Goal: Task Accomplishment & Management: Complete application form

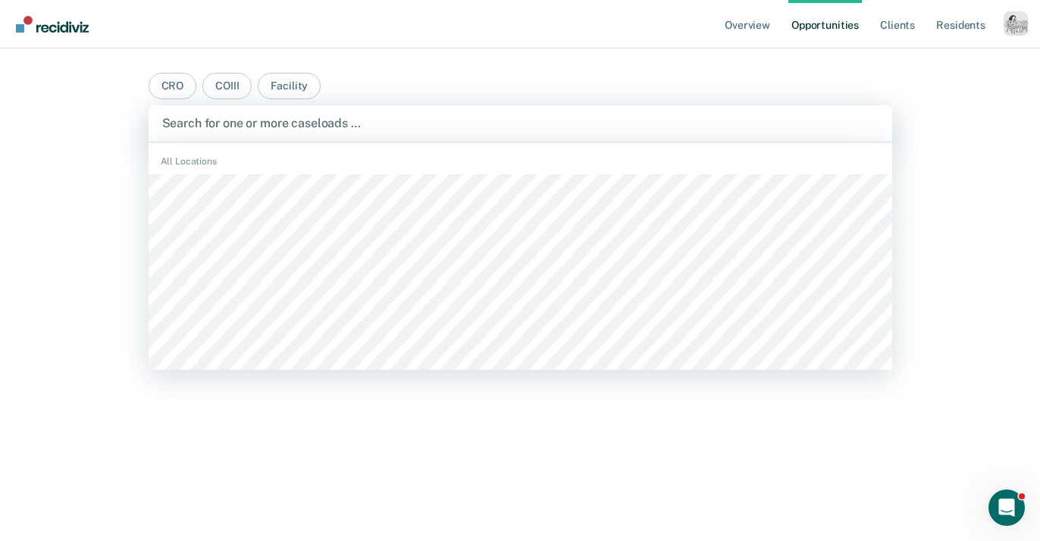
click at [656, 112] on div "Search for one or more caseloads …" at bounding box center [521, 123] width 744 height 36
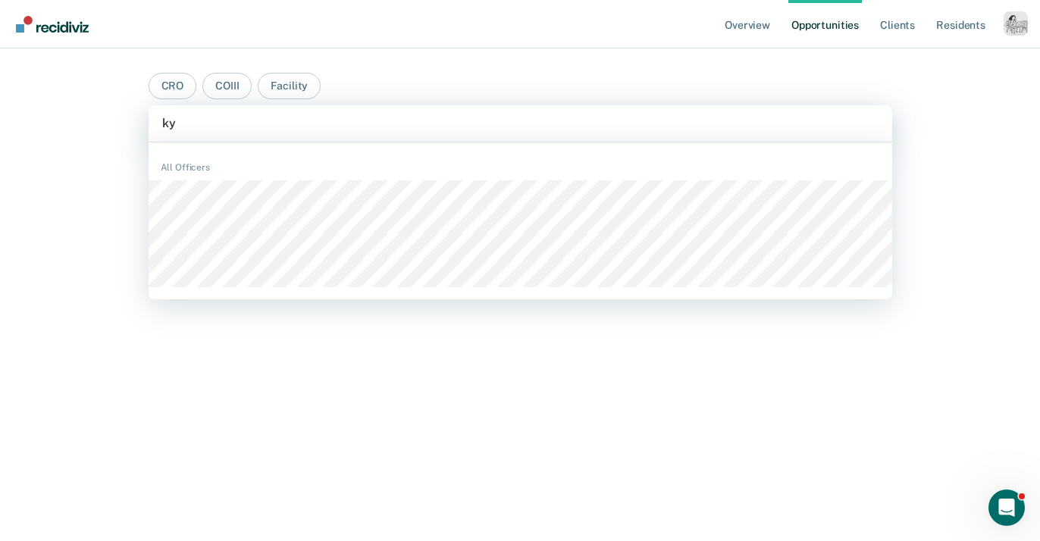
type input "ky"
click at [989, 14] on ul "Overview Opportunities Client s Resident s" at bounding box center [863, 24] width 282 height 49
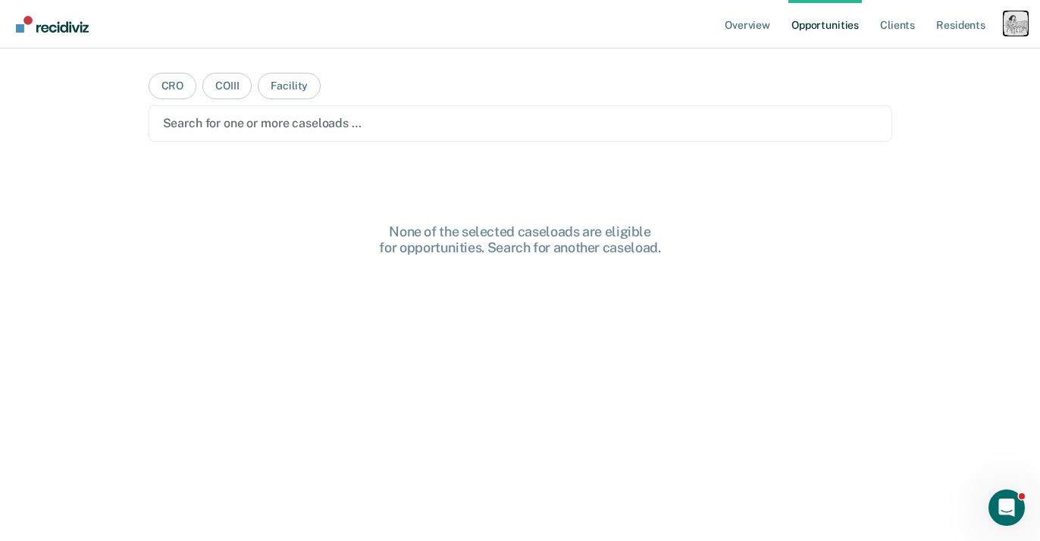
click at [1020, 24] on div "Profile dropdown button" at bounding box center [1016, 23] width 24 height 24
click at [921, 61] on link "Profile" at bounding box center [955, 61] width 122 height 13
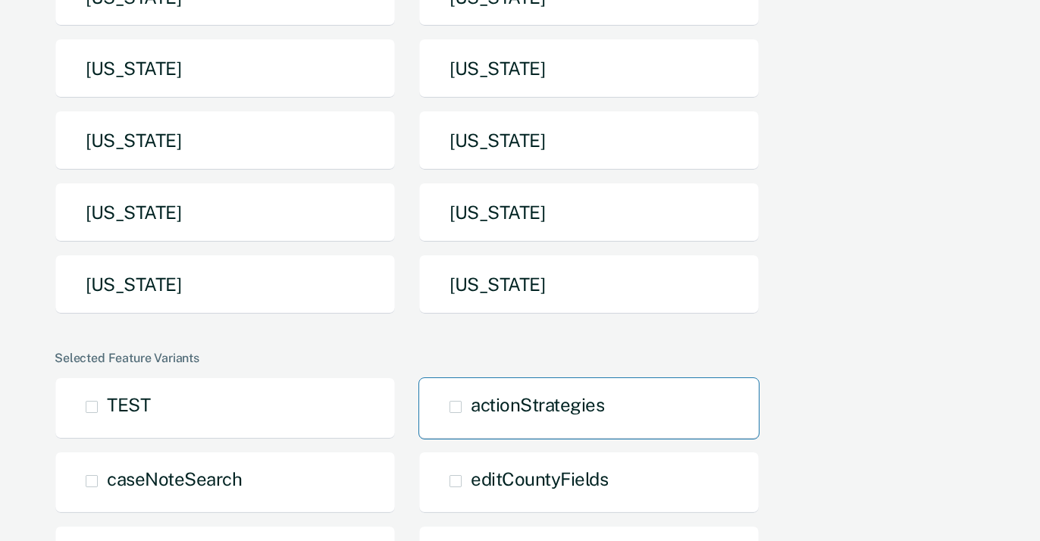
scroll to position [418, 0]
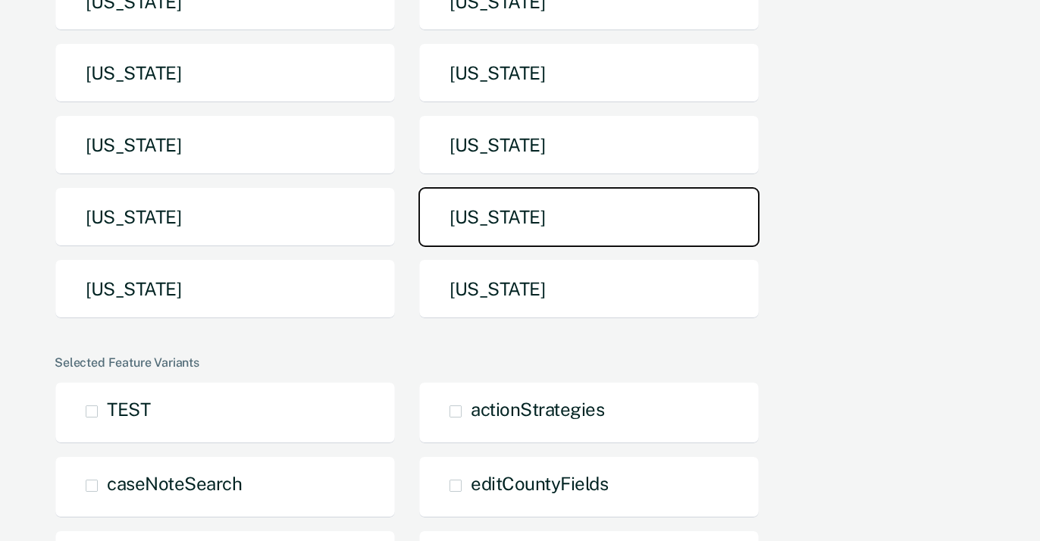
click at [500, 187] on button "[US_STATE]" at bounding box center [588, 217] width 341 height 60
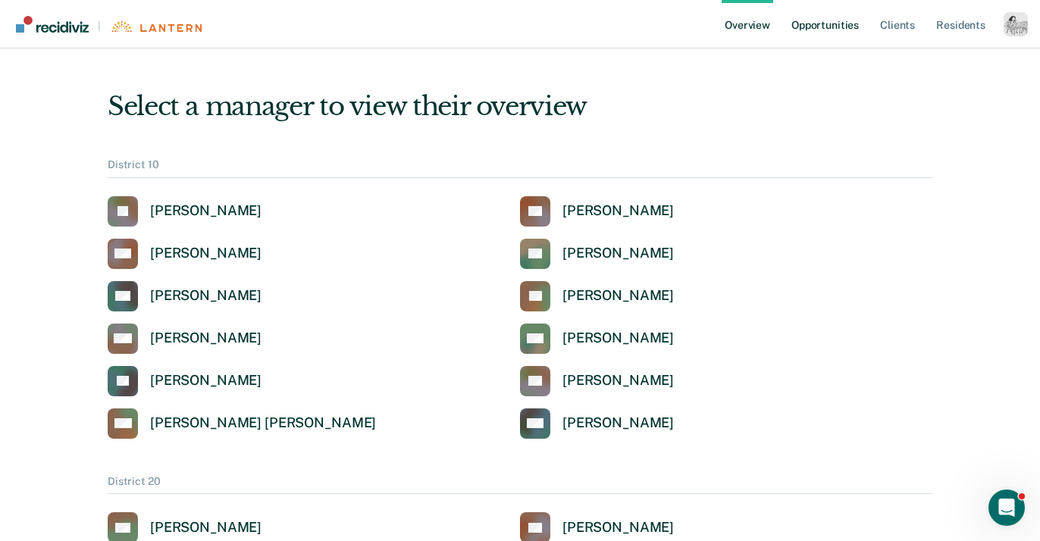
click at [804, 28] on link "Opportunities" at bounding box center [825, 24] width 74 height 49
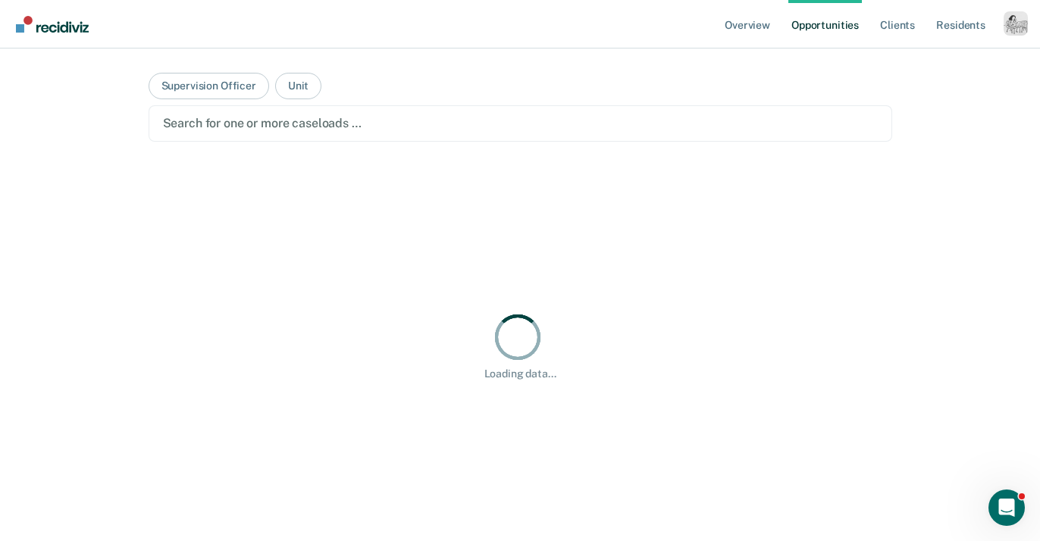
click at [424, 111] on div "Search for one or more caseloads …" at bounding box center [521, 123] width 744 height 36
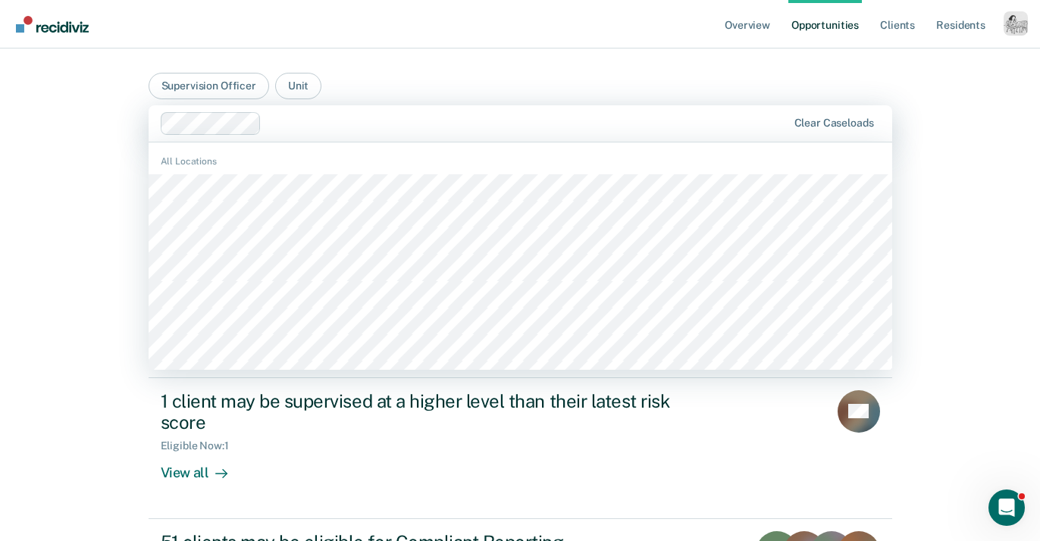
click at [502, 77] on main "Supervision Officer Unit BCCX, 1 of 1325. 1325 results available. Use Up and Do…" at bounding box center [520, 356] width 780 height 614
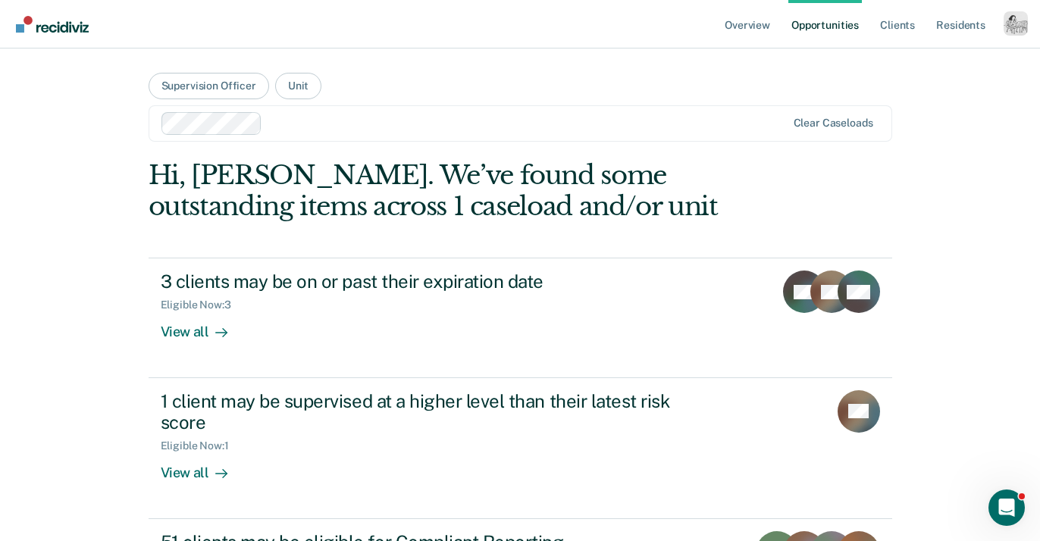
click at [284, 126] on div at bounding box center [527, 122] width 518 height 17
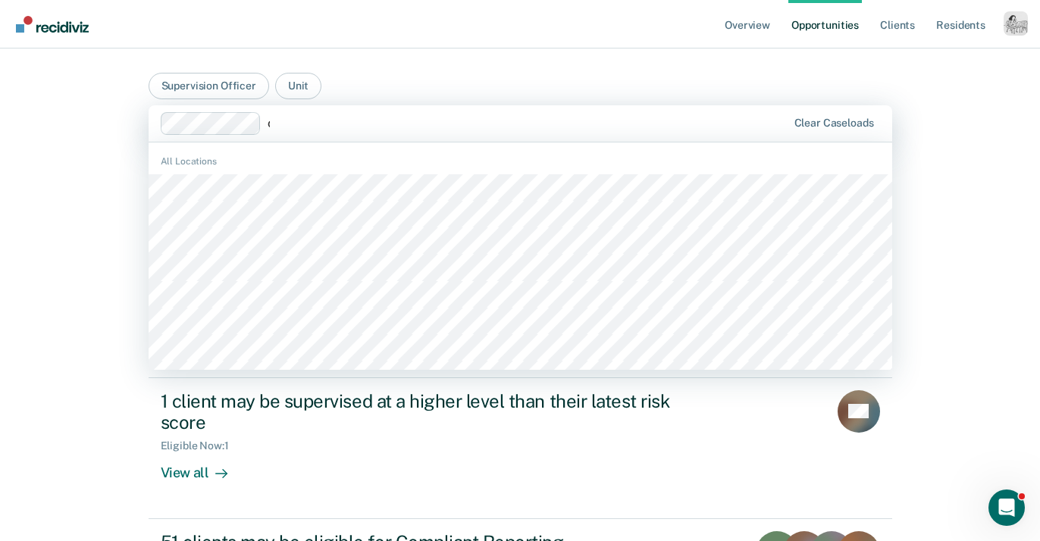
type input "ca"
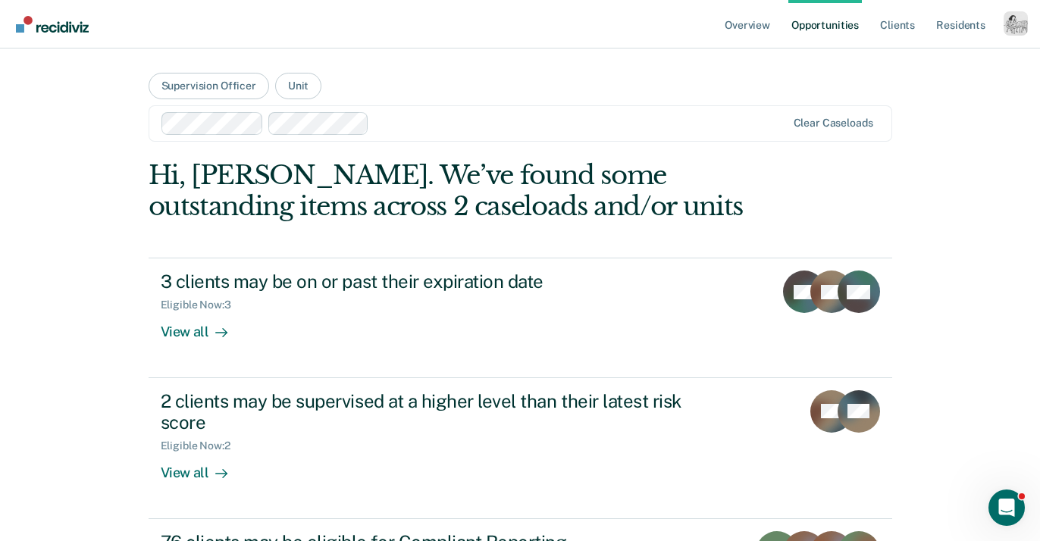
click at [450, 125] on div at bounding box center [580, 122] width 410 height 17
click at [195, 89] on button "Supervision Officer" at bounding box center [209, 86] width 121 height 27
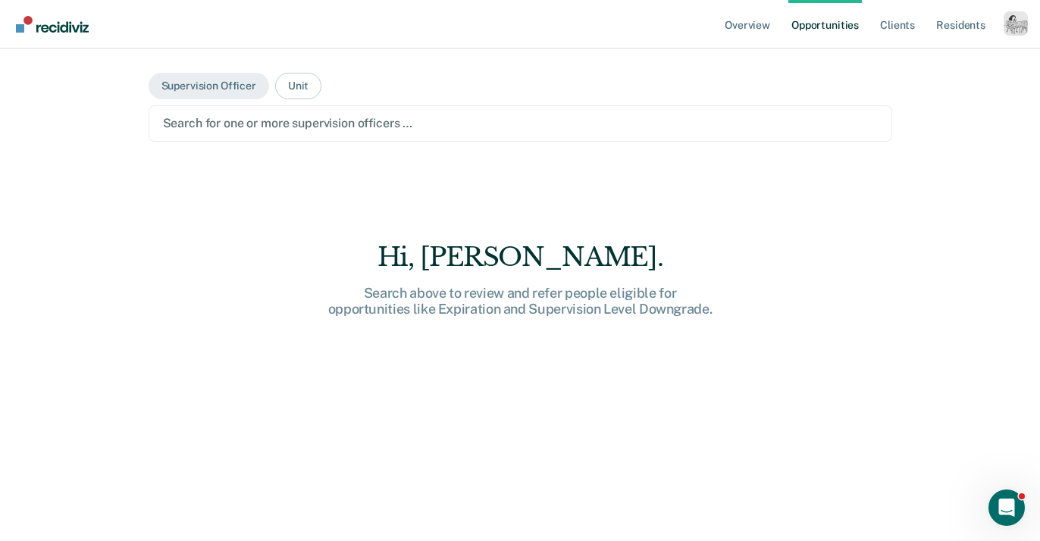
click at [346, 130] on div at bounding box center [520, 122] width 715 height 17
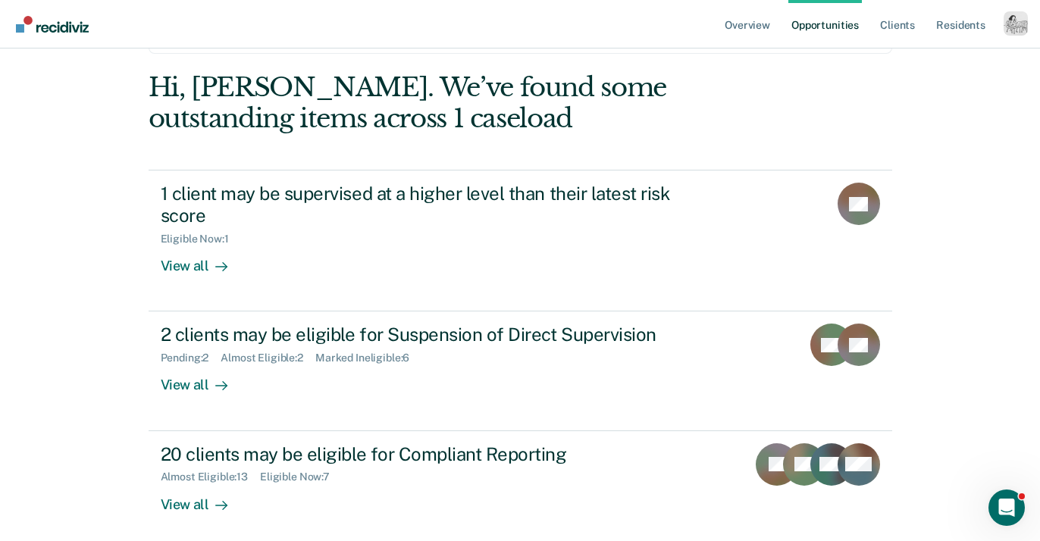
scroll to position [97, 0]
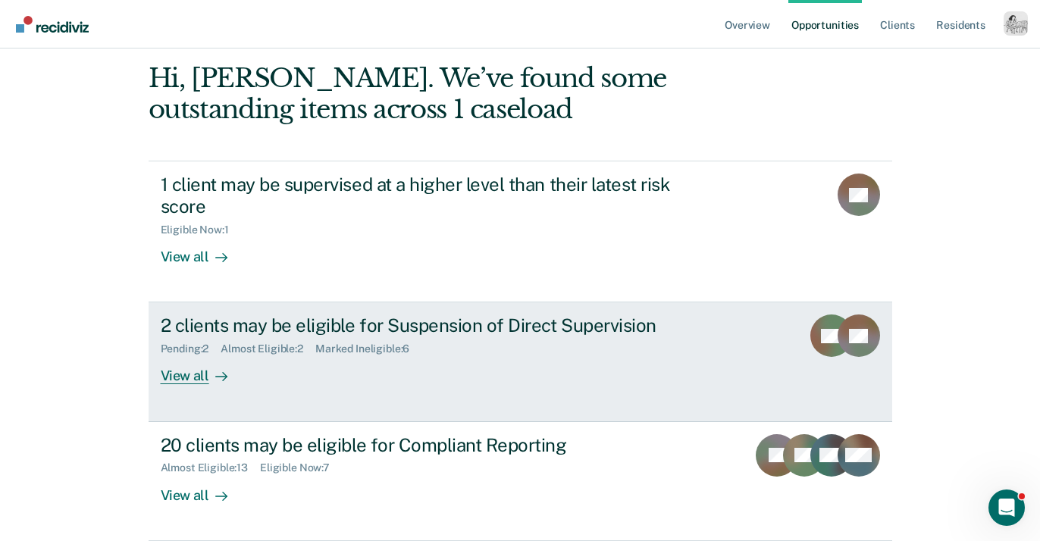
click at [205, 377] on div "View all" at bounding box center [203, 371] width 85 height 30
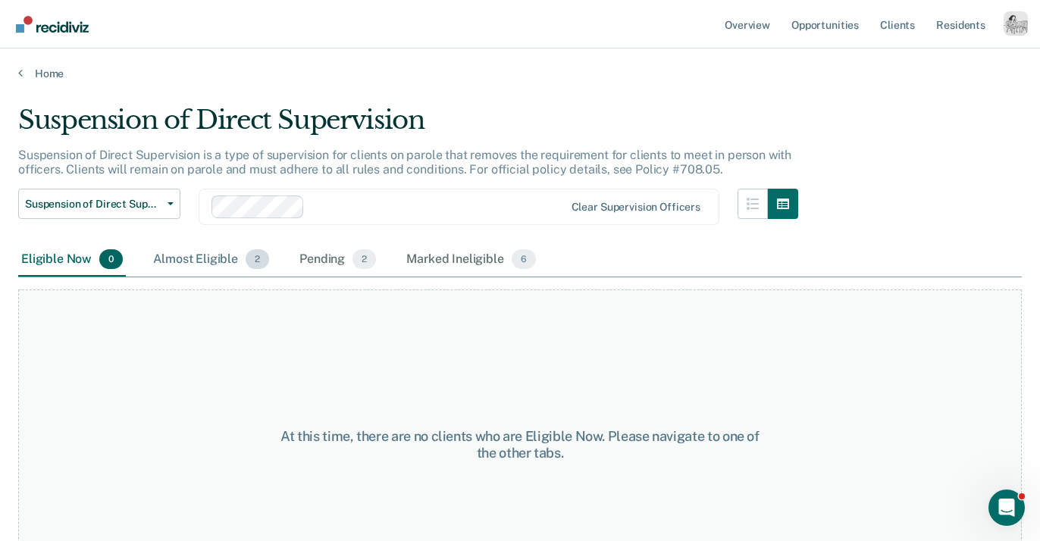
click at [233, 266] on div "Almost Eligible 2" at bounding box center [211, 259] width 122 height 33
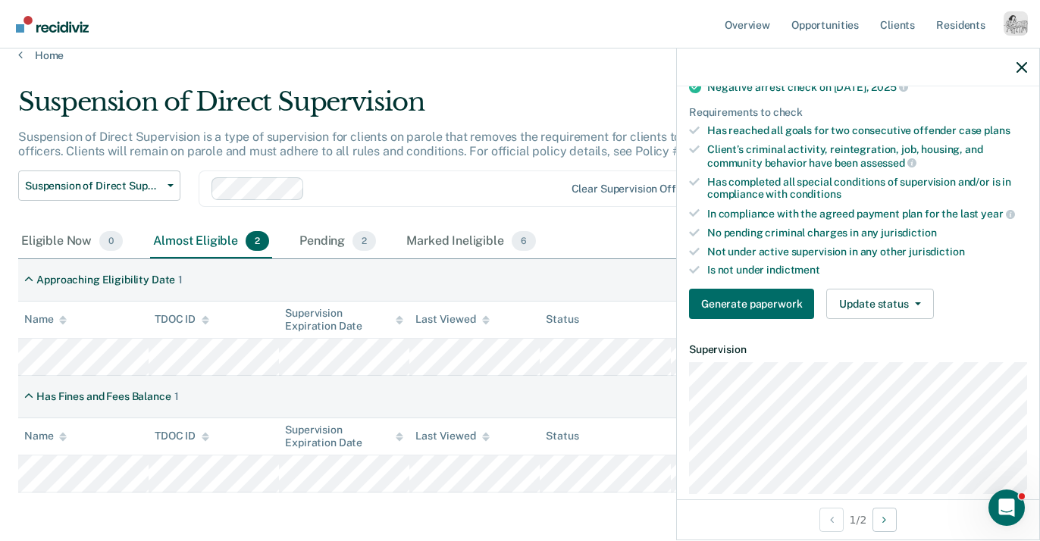
scroll to position [261, 0]
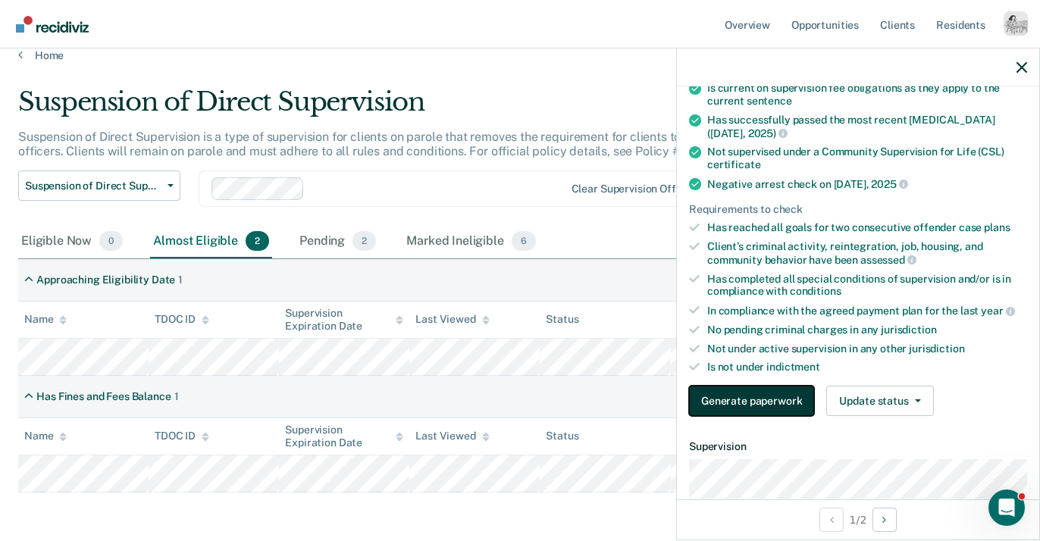
click at [779, 398] on button "Generate paperwork" at bounding box center [751, 401] width 125 height 30
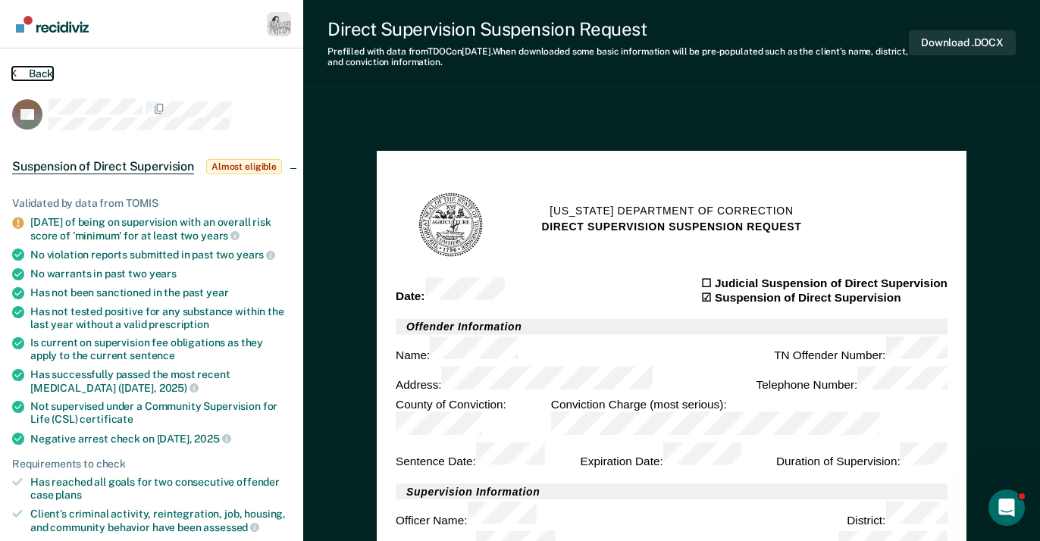
click at [30, 67] on button "Back" at bounding box center [32, 74] width 41 height 14
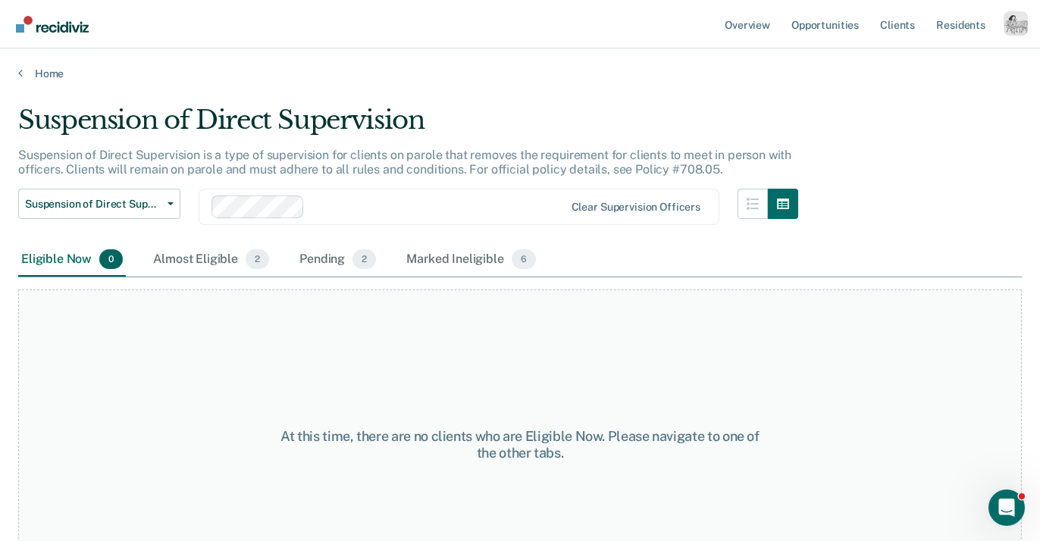
scroll to position [18, 0]
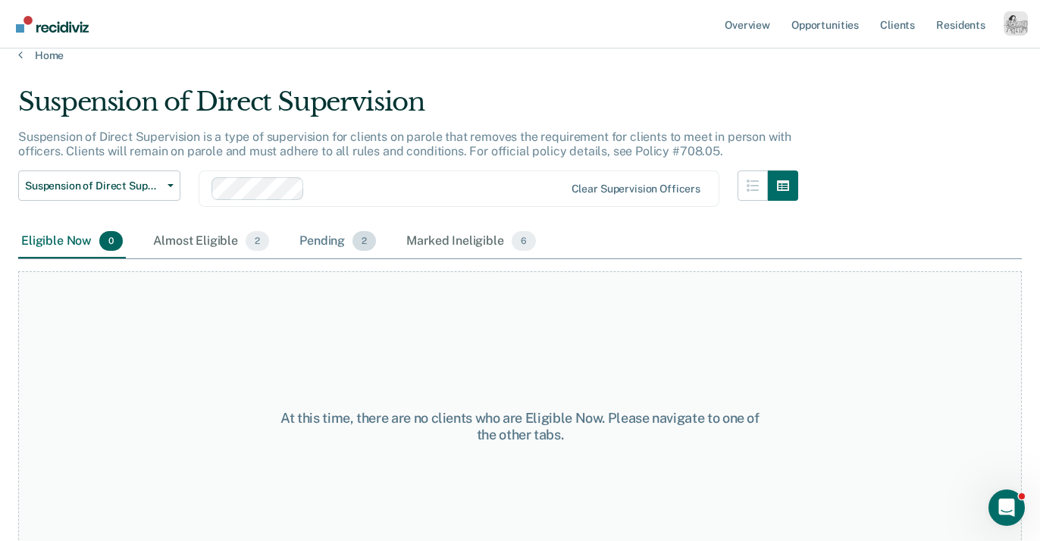
click at [314, 246] on div "Pending 2" at bounding box center [337, 241] width 83 height 33
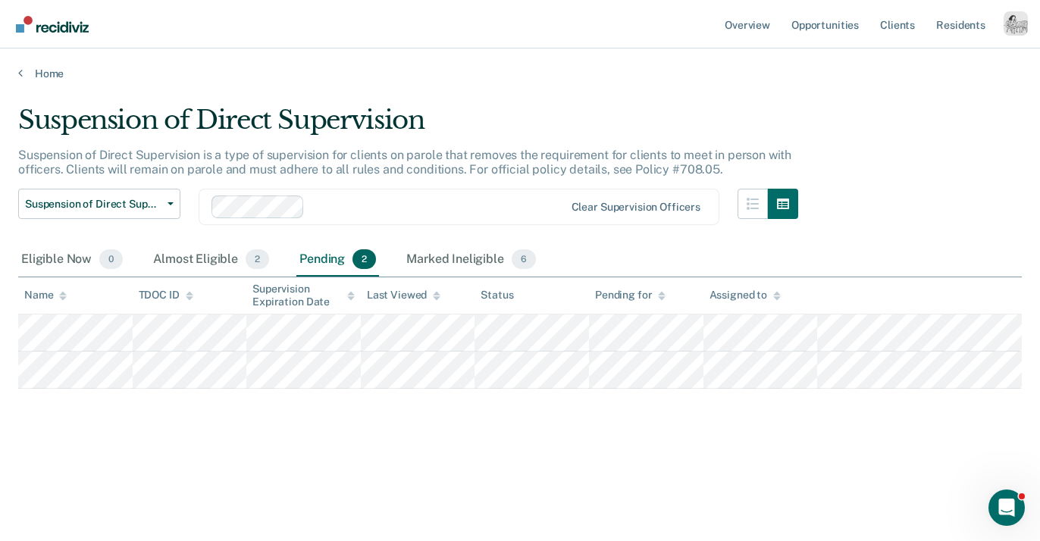
scroll to position [0, 0]
click at [39, 74] on link "Home" at bounding box center [520, 74] width 1004 height 14
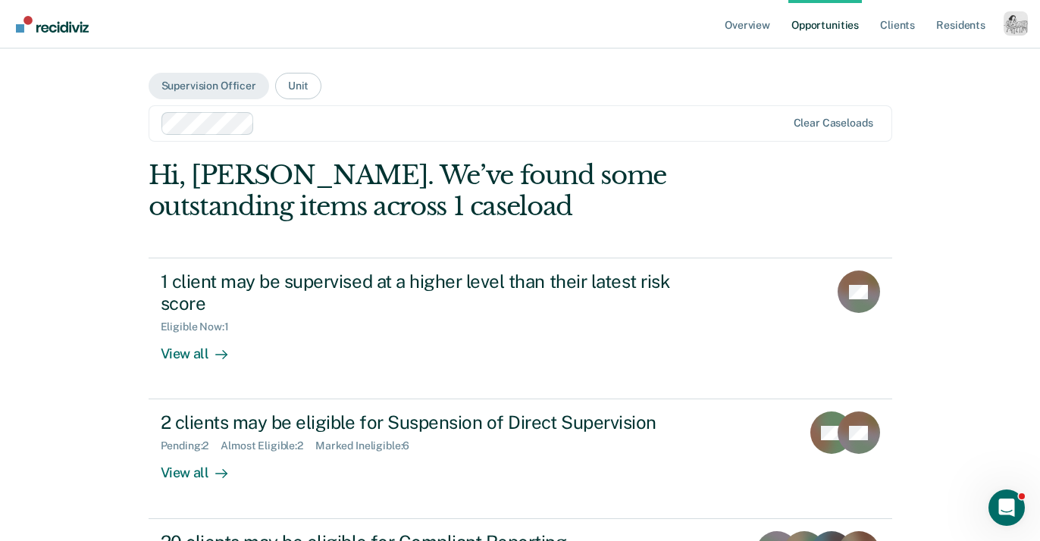
scroll to position [158, 0]
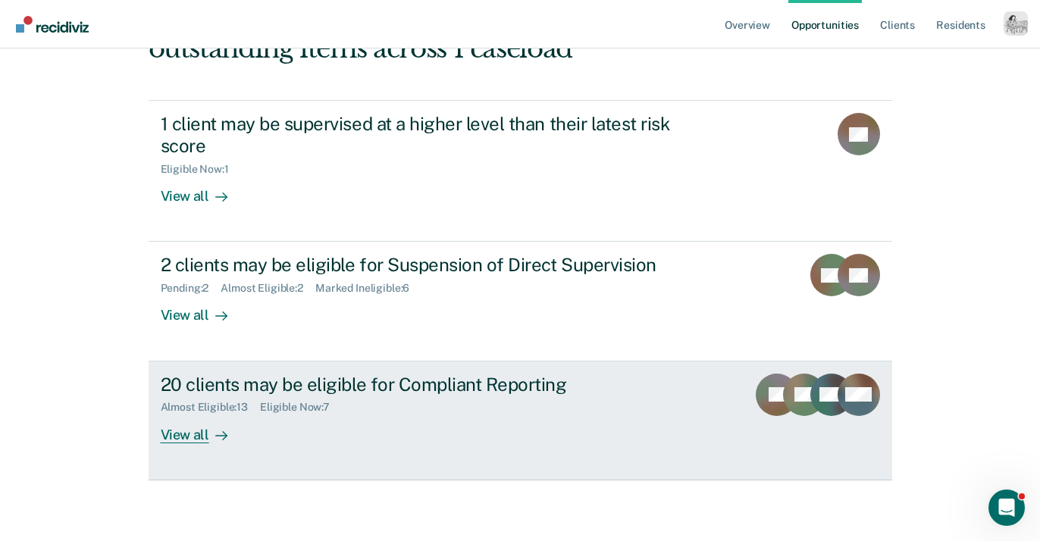
click at [204, 436] on div "View all" at bounding box center [203, 429] width 85 height 30
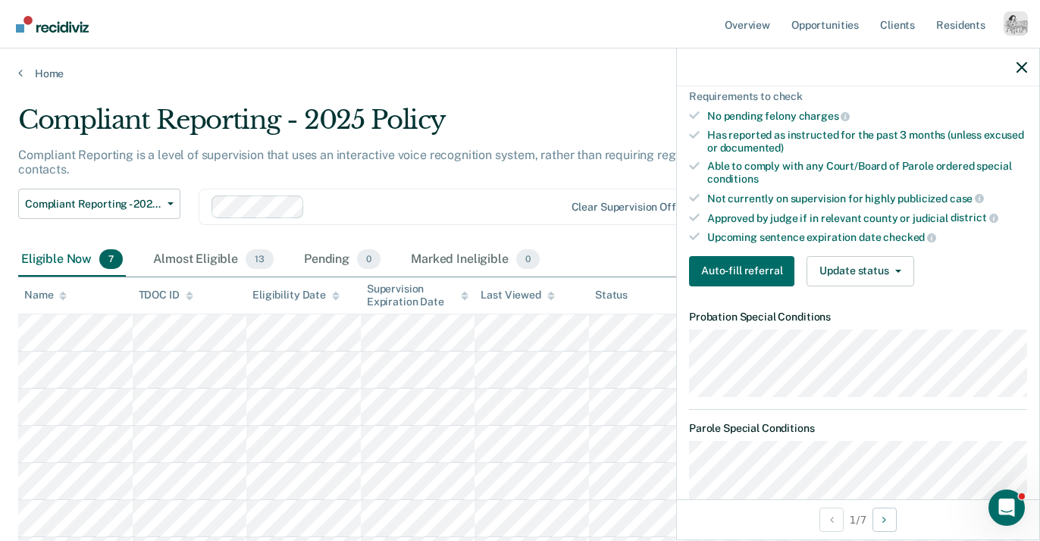
scroll to position [436, 0]
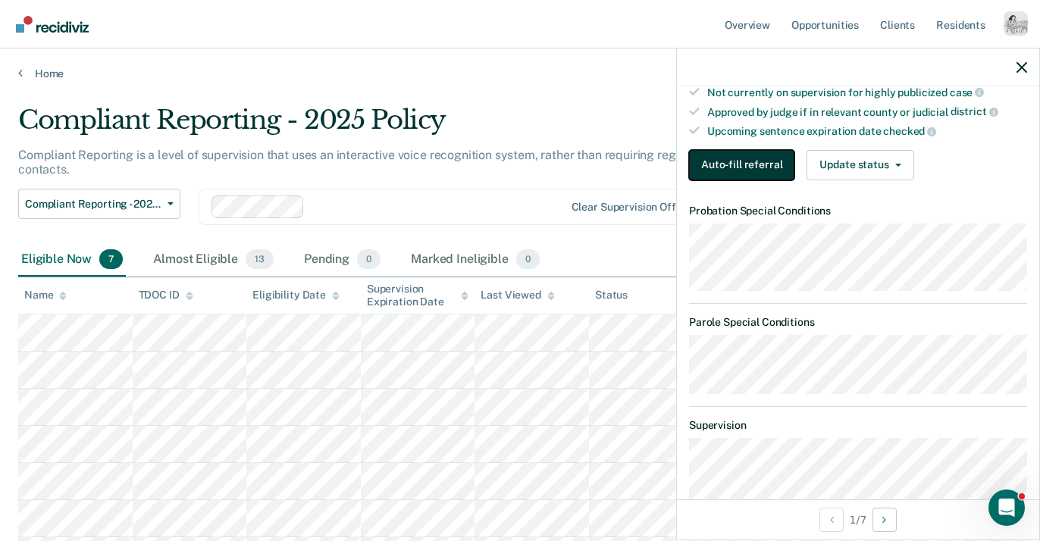
click at [753, 163] on button "Auto-fill referral" at bounding box center [741, 165] width 105 height 30
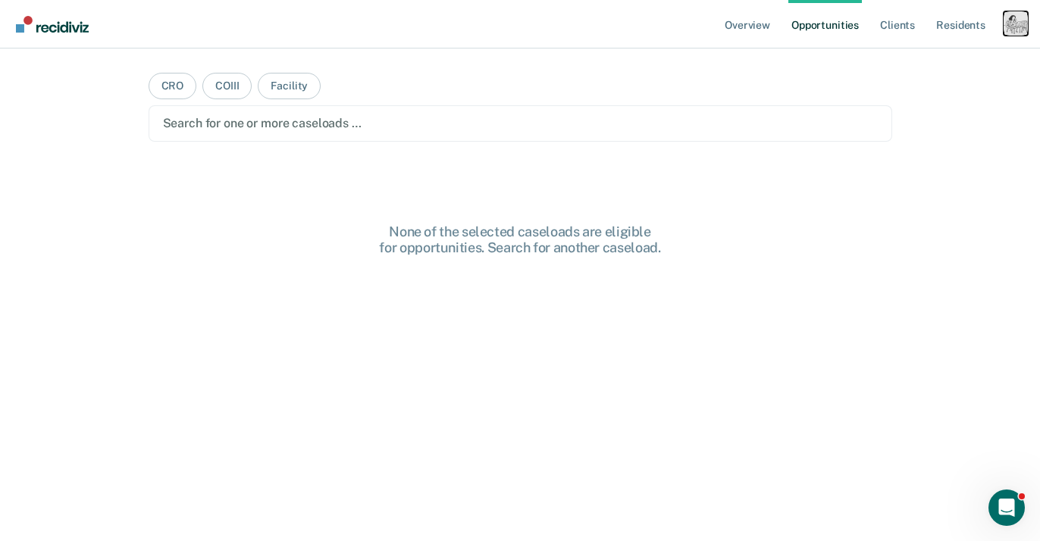
click at [1015, 29] on div "Profile dropdown button" at bounding box center [1016, 23] width 24 height 24
click at [920, 100] on link "Log Out" at bounding box center [955, 99] width 122 height 13
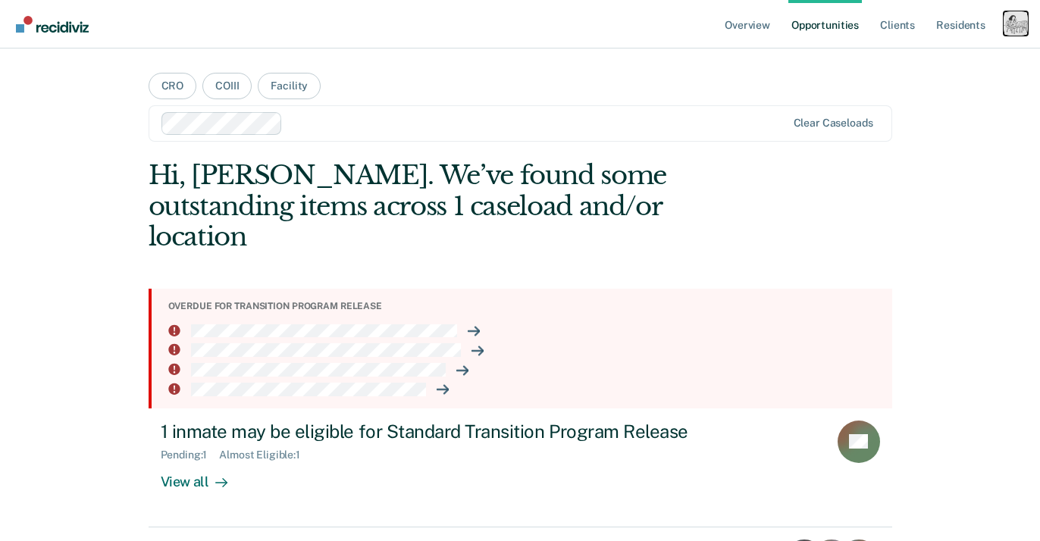
click at [1012, 29] on div "Profile dropdown button" at bounding box center [1016, 23] width 24 height 24
click at [902, 64] on link "Profile" at bounding box center [955, 61] width 122 height 13
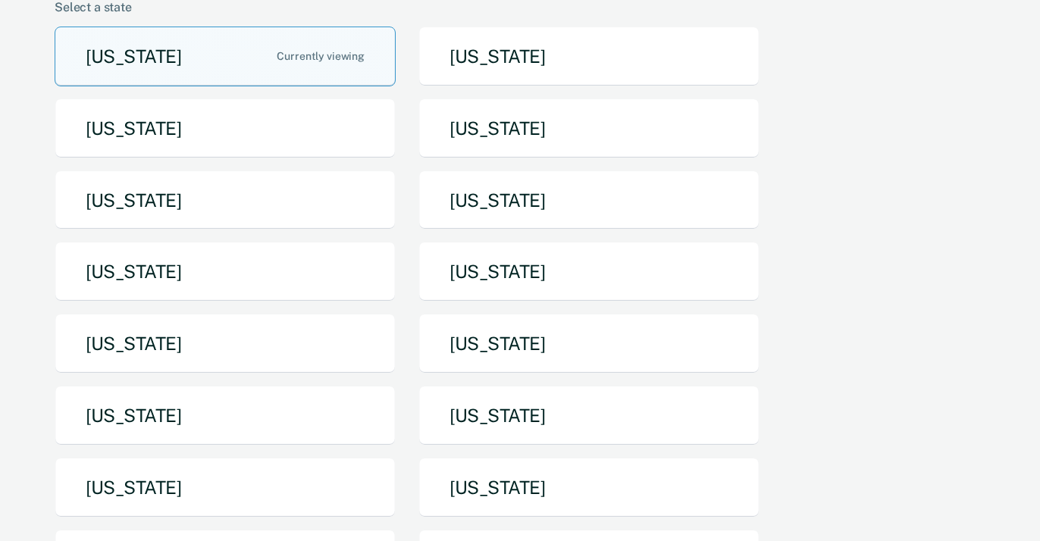
scroll to position [230, 0]
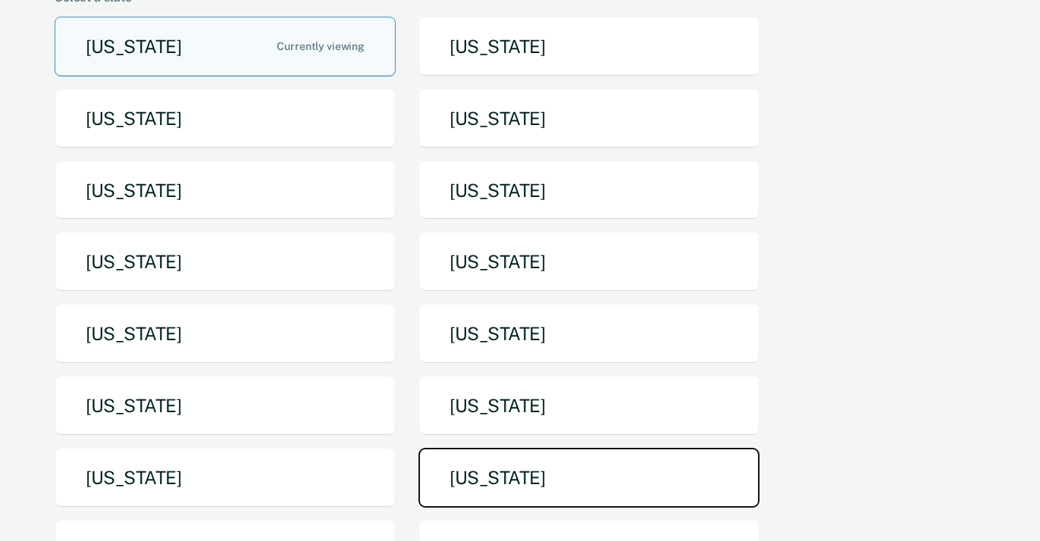
click at [505, 448] on button "Tennessee" at bounding box center [588, 478] width 341 height 60
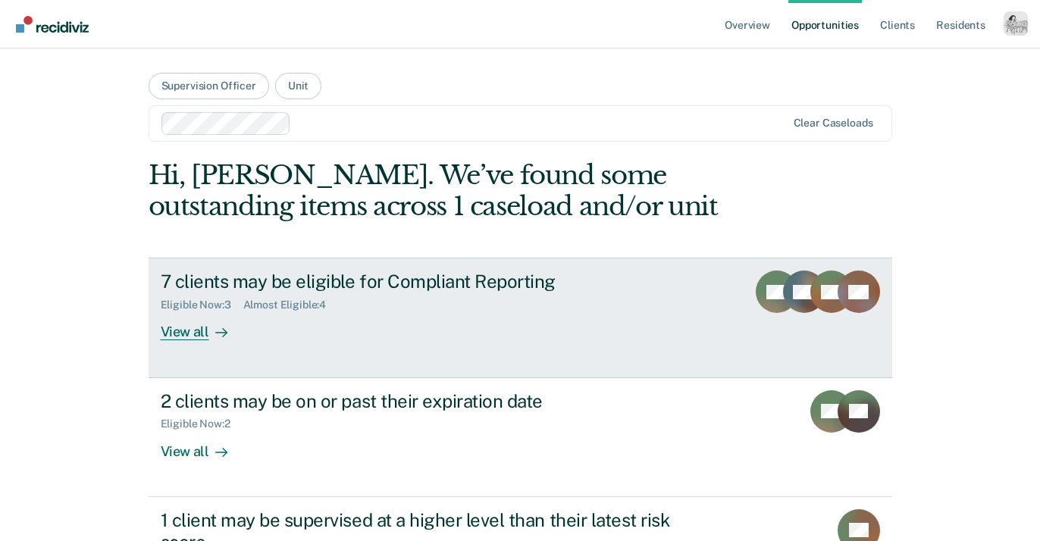
click at [214, 340] on div at bounding box center [218, 332] width 18 height 17
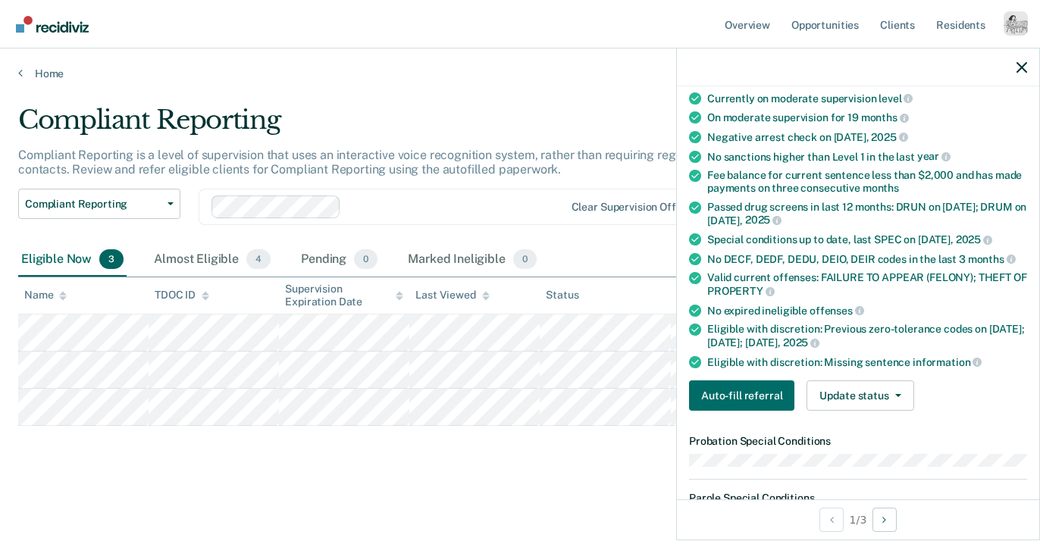
scroll to position [262, 0]
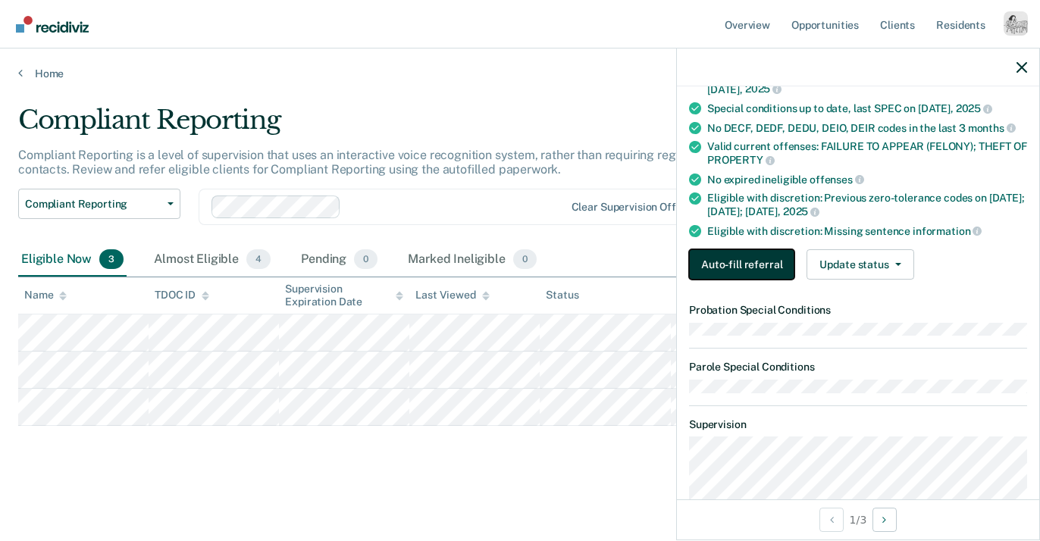
click at [757, 268] on button "Auto-fill referral" at bounding box center [741, 264] width 105 height 30
